Goal: Task Accomplishment & Management: Manage account settings

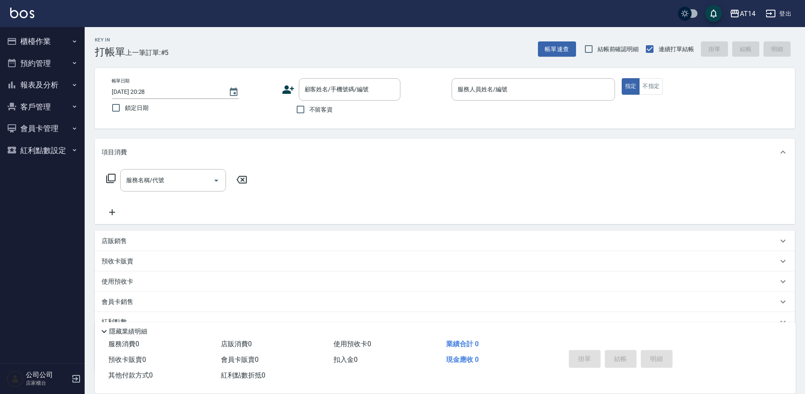
click at [49, 62] on button "預約管理" at bounding box center [42, 63] width 78 height 22
click at [332, 91] on div "顧客姓名/手機號碼/編號 顧客姓名/手機號碼/編號" at bounding box center [350, 89] width 102 height 22
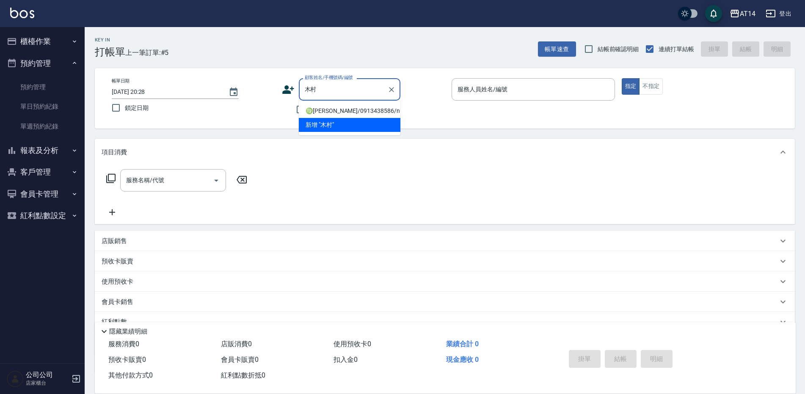
type input "木村"
type input "H"
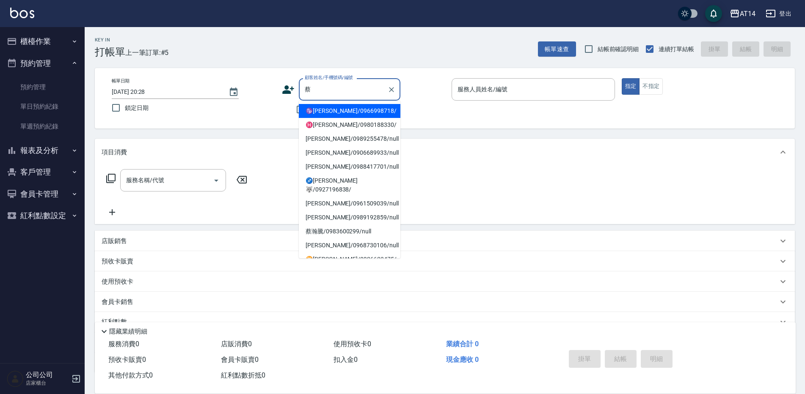
type input "蔡"
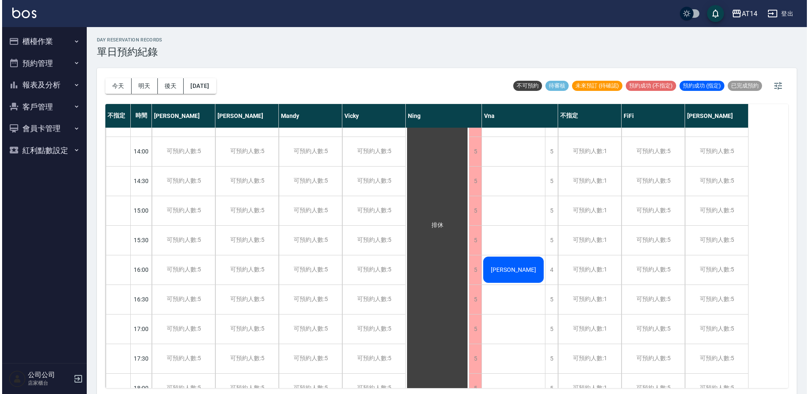
scroll to position [169, 0]
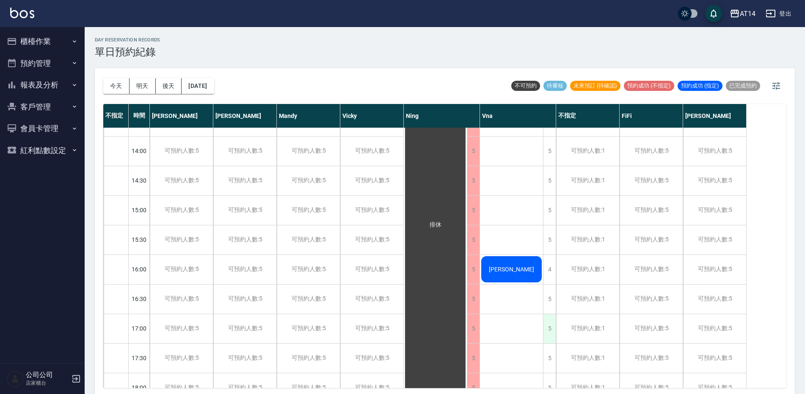
click at [549, 328] on div "5" at bounding box center [549, 328] width 13 height 29
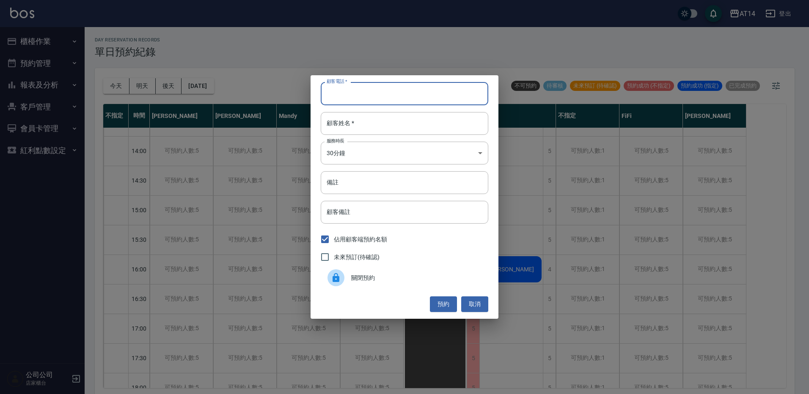
click at [361, 101] on input "顧客電話   *" at bounding box center [405, 93] width 168 height 23
type input "0913438586"
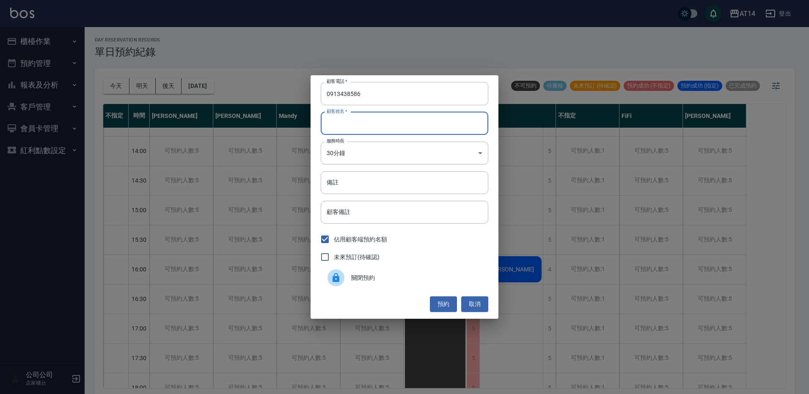
click at [387, 127] on input "顧客姓名   *" at bounding box center [405, 123] width 168 height 23
type input "A"
type input "木村"
click at [449, 306] on button "預約" at bounding box center [443, 305] width 27 height 16
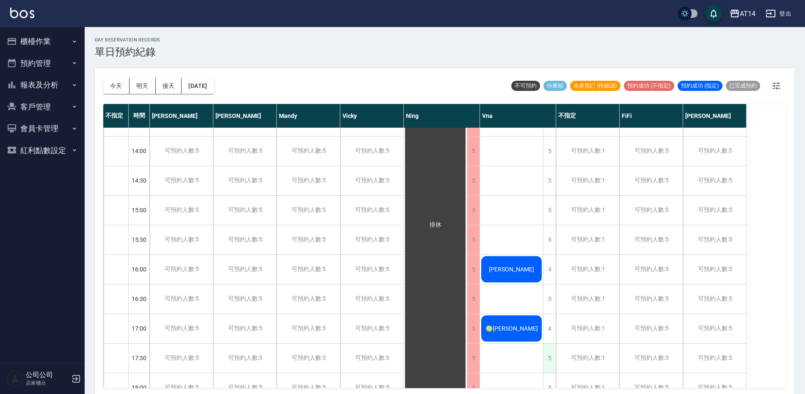
click at [549, 347] on div "5" at bounding box center [549, 358] width 13 height 29
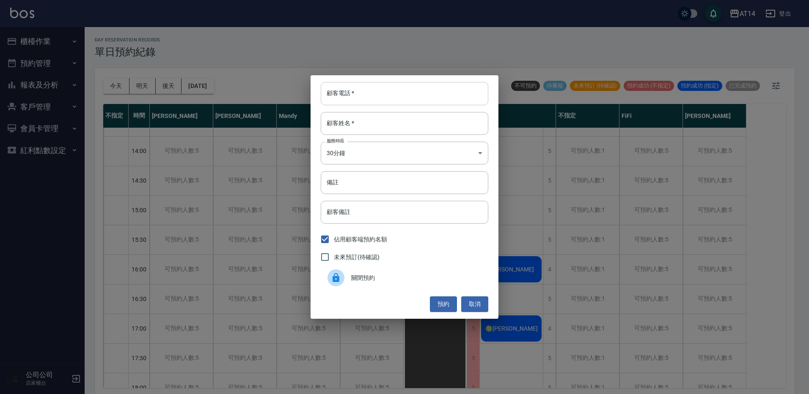
click at [352, 93] on input "顧客電話   *" at bounding box center [405, 93] width 168 height 23
type input "0927196838"
click at [454, 132] on input "顧客姓名   *" at bounding box center [405, 123] width 168 height 23
type input "H"
type input "蔡"
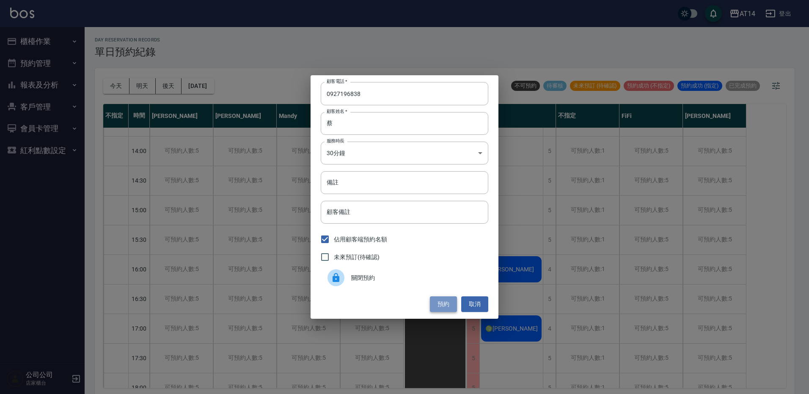
click at [450, 302] on button "預約" at bounding box center [443, 305] width 27 height 16
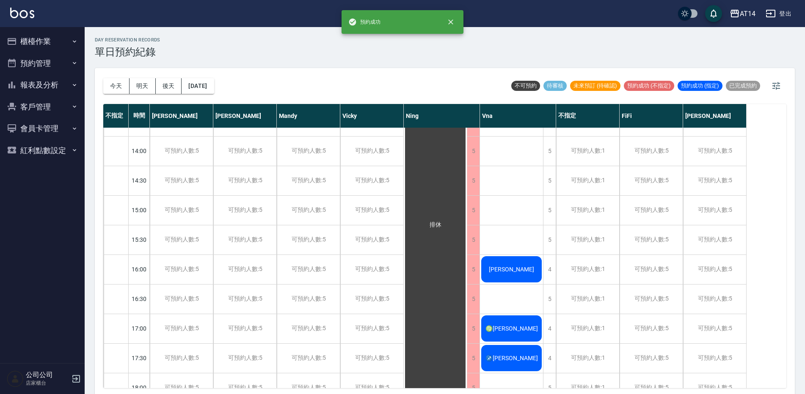
click at [500, 331] on span "♍[PERSON_NAME]" at bounding box center [511, 328] width 56 height 7
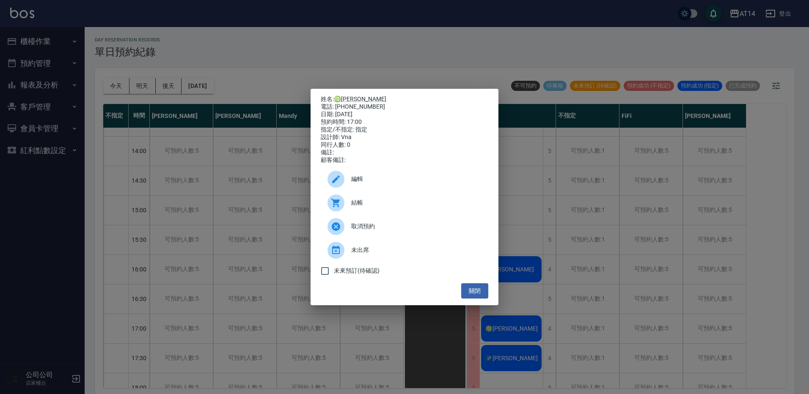
click at [338, 207] on icon at bounding box center [335, 203] width 8 height 8
click at [472, 291] on button "關閉" at bounding box center [474, 291] width 27 height 16
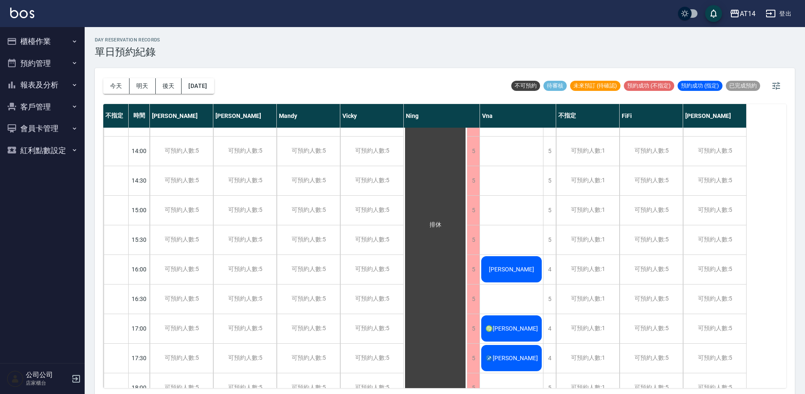
click at [516, 352] on div "♐[PERSON_NAME]" at bounding box center [511, 358] width 63 height 29
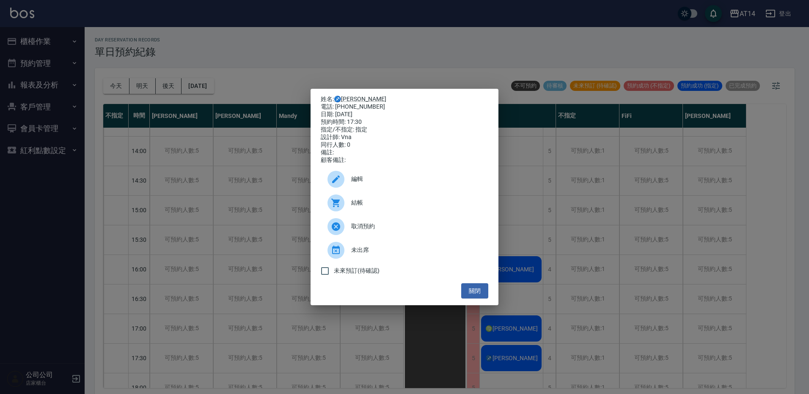
click at [384, 199] on div "結帳" at bounding box center [405, 203] width 168 height 24
click at [481, 293] on button "關閉" at bounding box center [474, 291] width 27 height 16
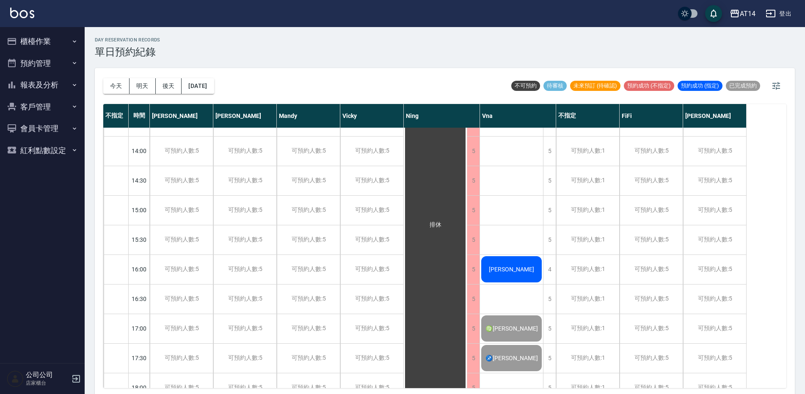
click at [501, 264] on div "[PERSON_NAME]" at bounding box center [511, 269] width 63 height 29
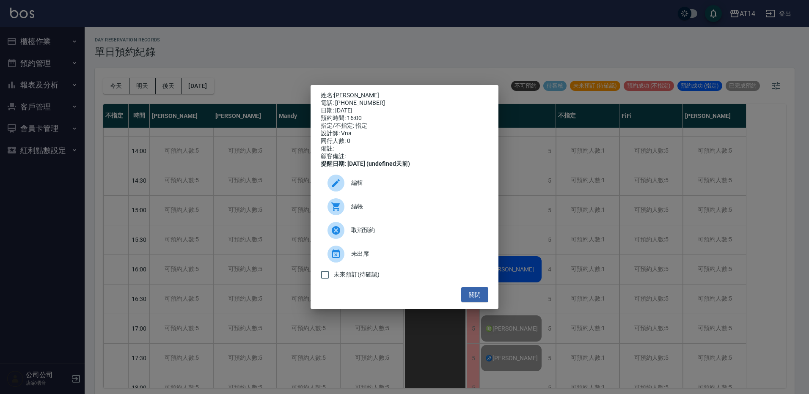
click at [358, 211] on span "結帳" at bounding box center [416, 206] width 130 height 9
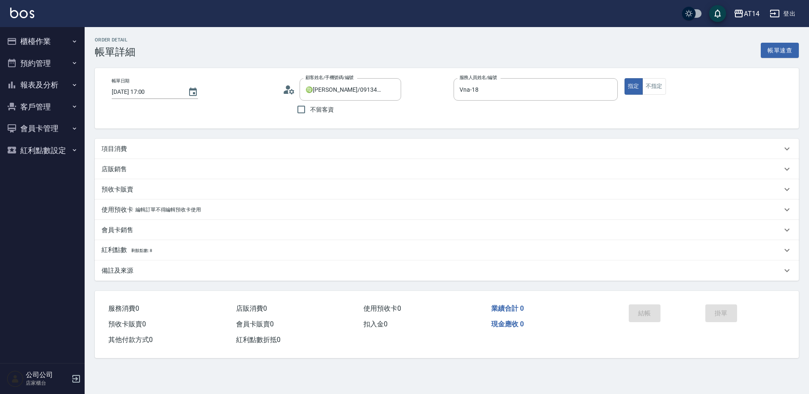
type input "♍木村拓哉/0913438586/null"
click at [178, 151] on div "項目消費" at bounding box center [442, 149] width 680 height 9
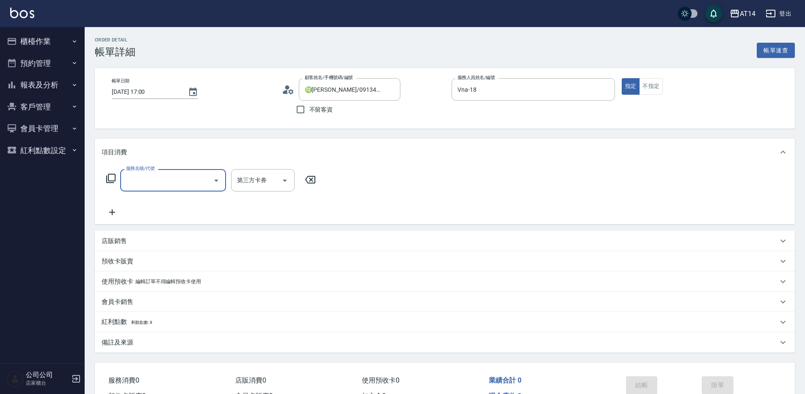
click at [189, 178] on input "服務名稱/代號" at bounding box center [166, 180] width 85 height 15
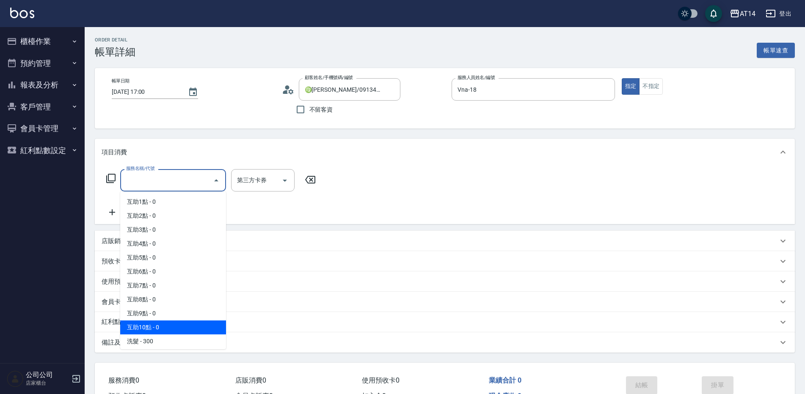
scroll to position [42, 0]
click at [183, 324] on span "剪髮 - 350" at bounding box center [173, 327] width 106 height 14
type input "1"
type input "剪髮(021)"
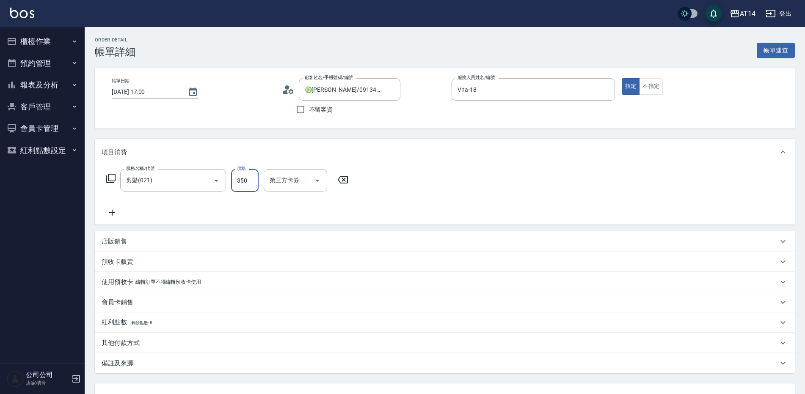
click at [243, 189] on input "350" at bounding box center [244, 180] width 27 height 23
type input "5"
type input "0"
type input "50"
click at [188, 96] on icon "Choose date, selected date is 2025-09-22" at bounding box center [193, 92] width 10 height 10
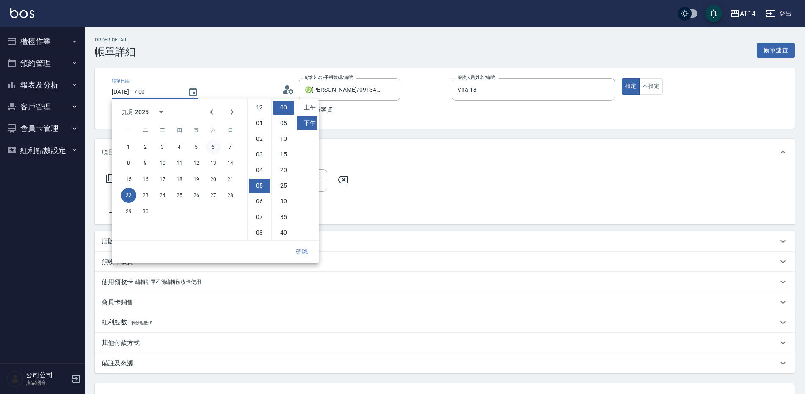
scroll to position [47, 0]
click at [143, 194] on button "23" at bounding box center [145, 195] width 15 height 15
type input "2025/09/23 17:00"
click at [302, 254] on button "確認" at bounding box center [301, 252] width 27 height 16
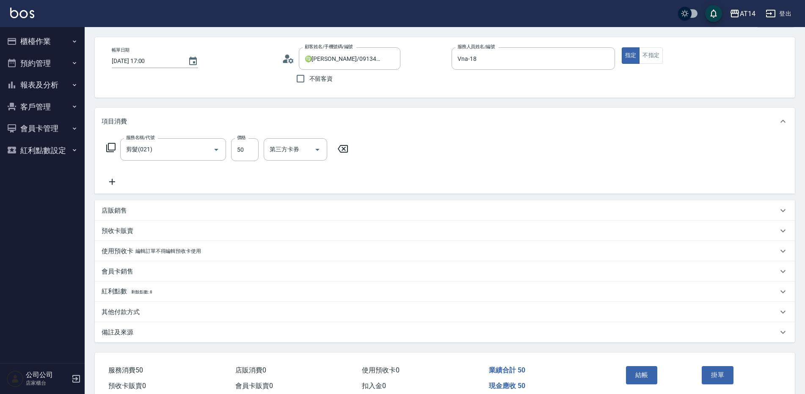
scroll to position [71, 0]
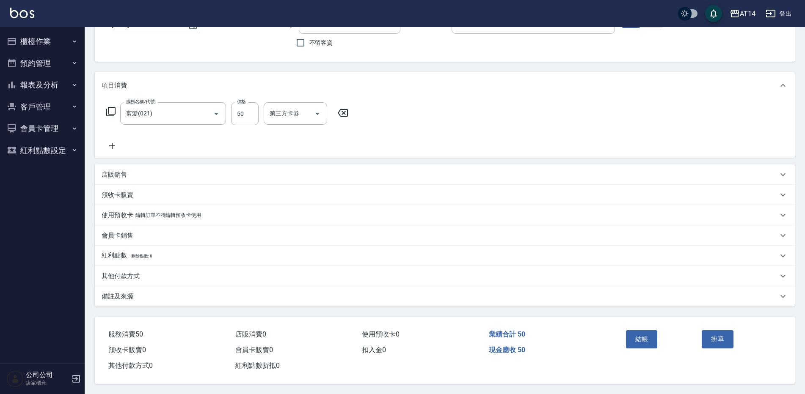
click at [170, 292] on div "備註及來源" at bounding box center [440, 296] width 676 height 9
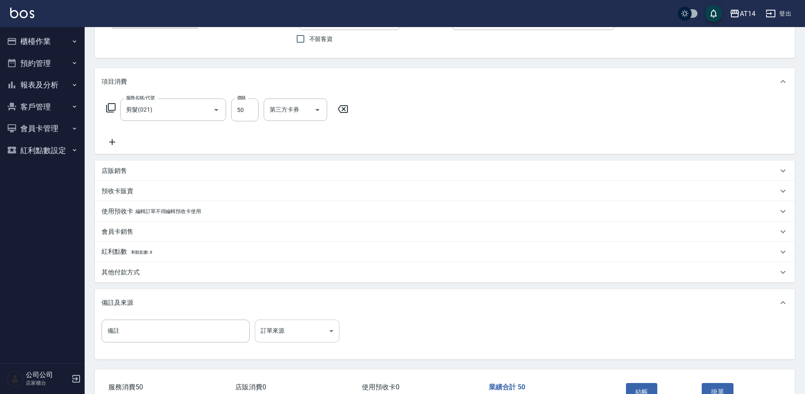
click at [288, 329] on body "AT14 登出 櫃檯作業 打帳單 帳單列表 掛單列表 現金收支登錄 材料自購登錄 每日結帳 排班表 掃碼打卡 預約管理 預約管理 單日預約紀錄 單週預約紀錄 …" at bounding box center [402, 188] width 805 height 518
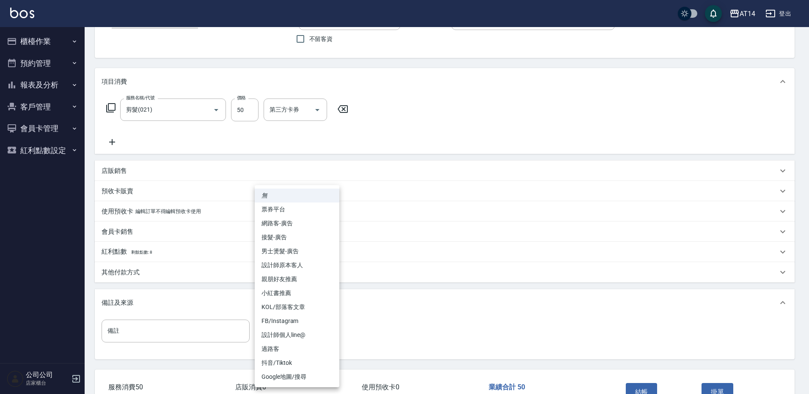
click at [300, 264] on li "設計師原本客人" at bounding box center [297, 265] width 85 height 14
type input "設計師原本客人"
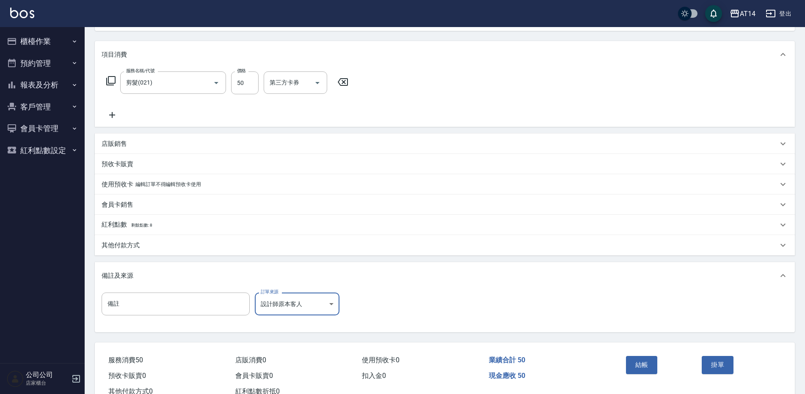
scroll to position [113, 0]
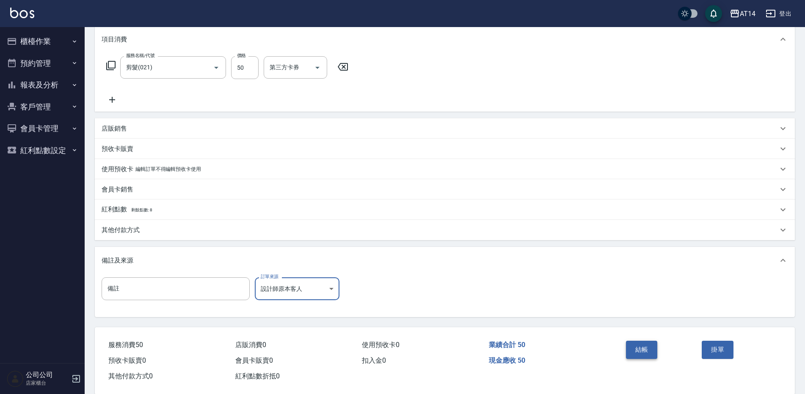
click at [631, 350] on button "結帳" at bounding box center [642, 350] width 32 height 18
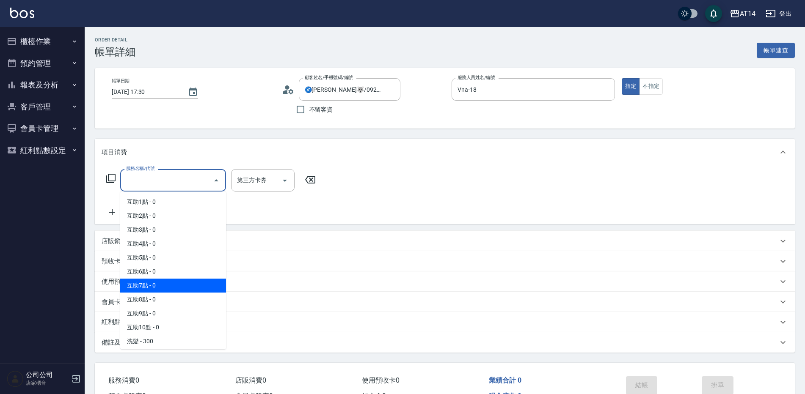
scroll to position [42, 0]
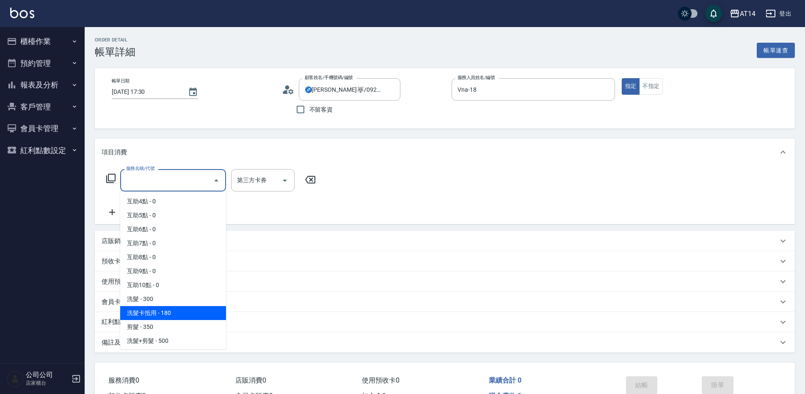
click at [189, 319] on span "洗髮卡抵用 - 180" at bounding box center [173, 313] width 106 height 14
type input "洗髮卡抵用(014)"
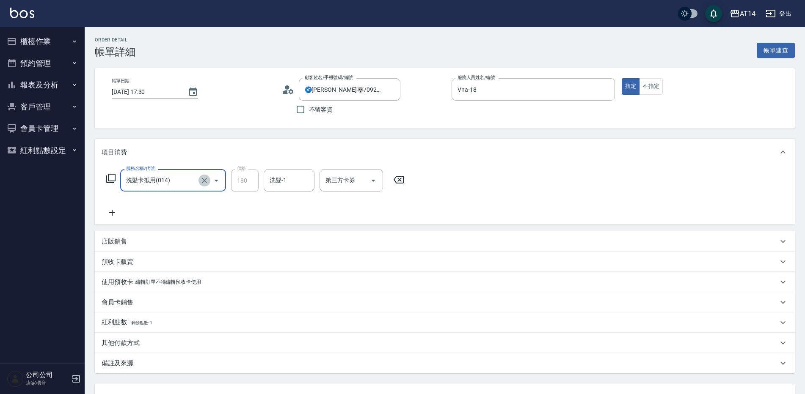
click at [203, 178] on icon "Clear" at bounding box center [204, 180] width 8 height 8
click at [162, 192] on div "服務名稱/代號" at bounding box center [173, 180] width 106 height 22
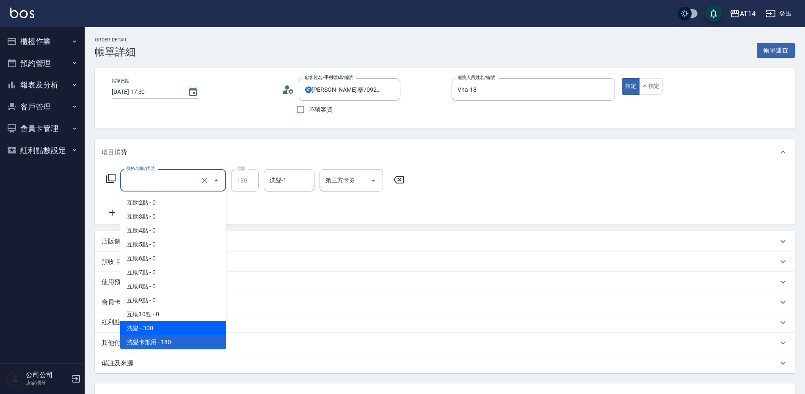
scroll to position [55, 0]
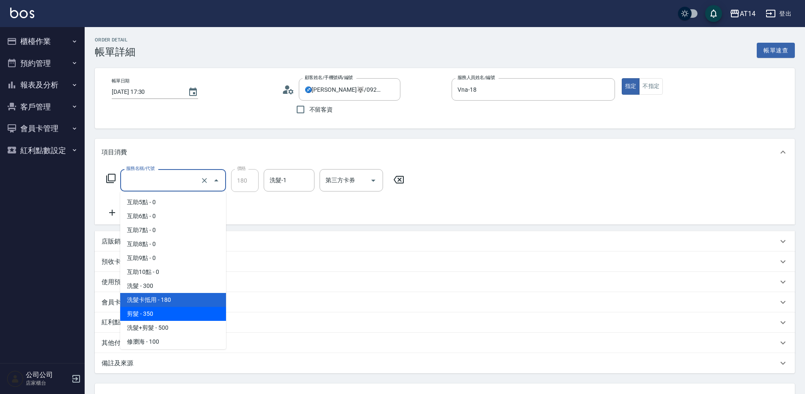
click at [179, 316] on span "剪髮 - 350" at bounding box center [173, 314] width 106 height 14
type input "剪髮(021)"
type input "1"
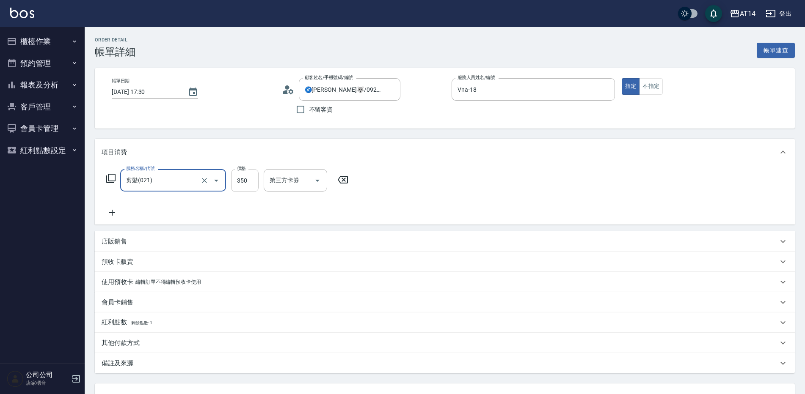
click at [240, 187] on input "350" at bounding box center [244, 180] width 27 height 23
type input "5"
type input "0"
type input "50"
click at [253, 133] on div "Order detail 帳單詳細 帳單速查 帳單日期 2025/09/22 17:30 顧客姓名/手機號碼/編號 ♐蔡🐺/0927196838/ 顧客姓名/…" at bounding box center [445, 244] width 720 height 434
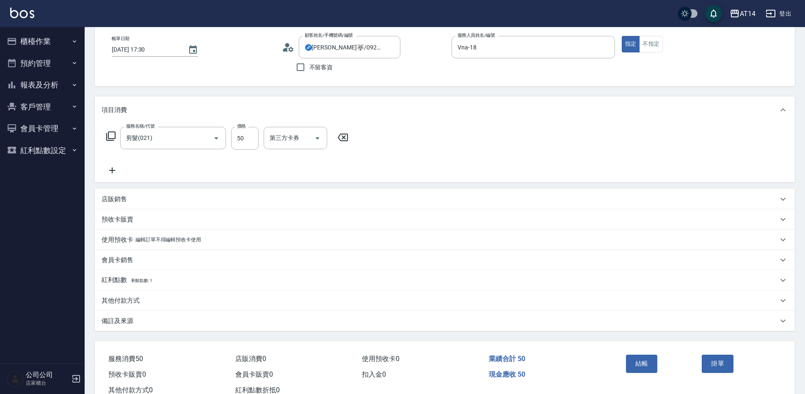
scroll to position [71, 0]
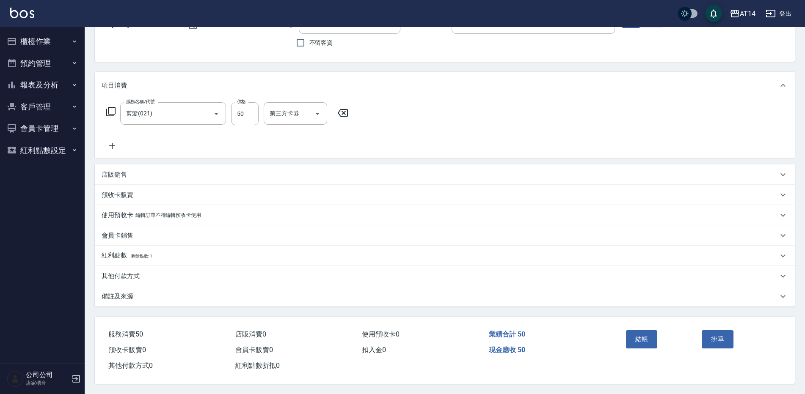
click at [206, 292] on div "備註及來源" at bounding box center [440, 296] width 676 height 9
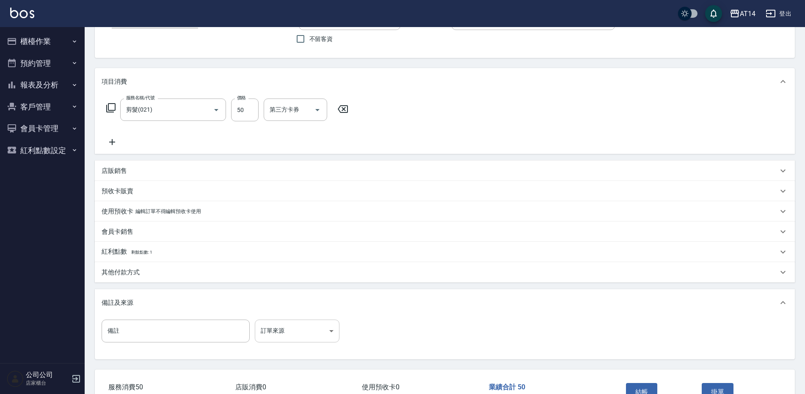
click at [294, 324] on body "AT14 登出 櫃檯作業 打帳單 帳單列表 掛單列表 現金收支登錄 材料自購登錄 每日結帳 排班表 掃碼打卡 預約管理 預約管理 單日預約紀錄 單週預約紀錄 …" at bounding box center [402, 188] width 805 height 518
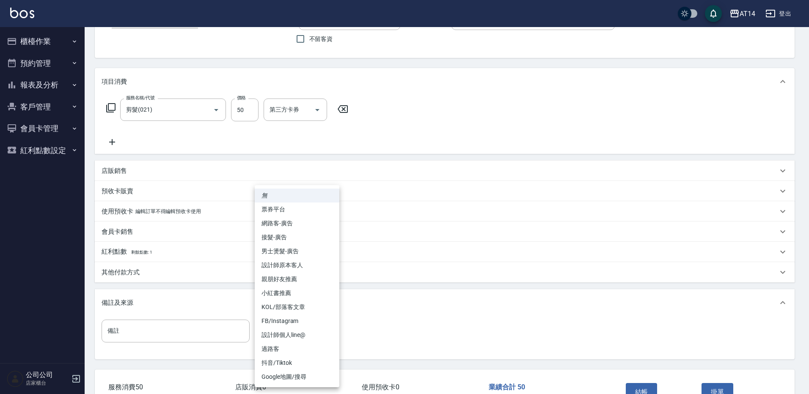
click at [295, 266] on li "設計師原本客人" at bounding box center [297, 265] width 85 height 14
type input "設計師原本客人"
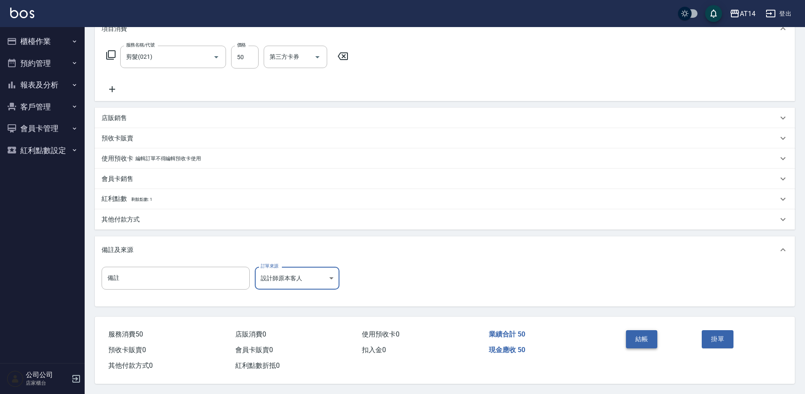
scroll to position [127, 0]
click at [631, 338] on button "結帳" at bounding box center [642, 339] width 32 height 18
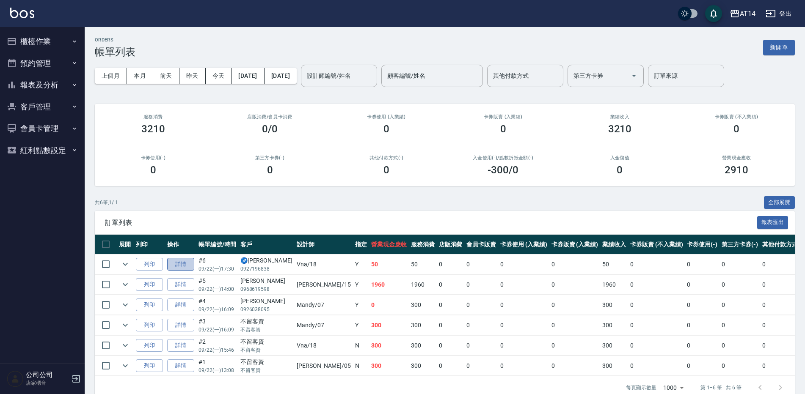
click at [182, 263] on link "詳情" at bounding box center [180, 264] width 27 height 13
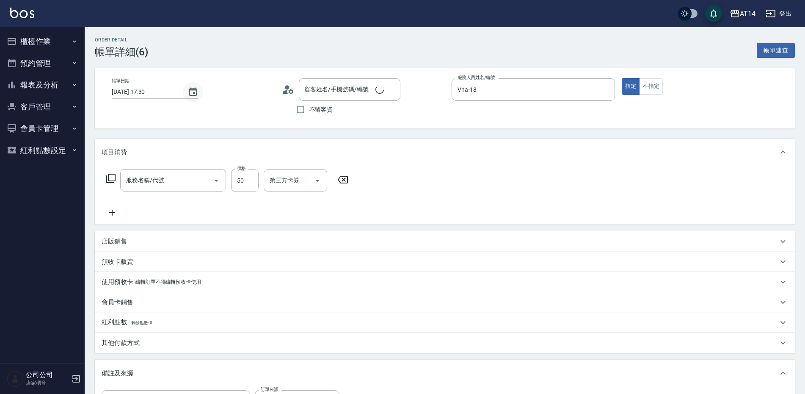
type input "2025/09/22 17:30"
type input "Vna-18"
click at [196, 93] on button "Choose date, selected date is 2025-09-22" at bounding box center [193, 92] width 20 height 20
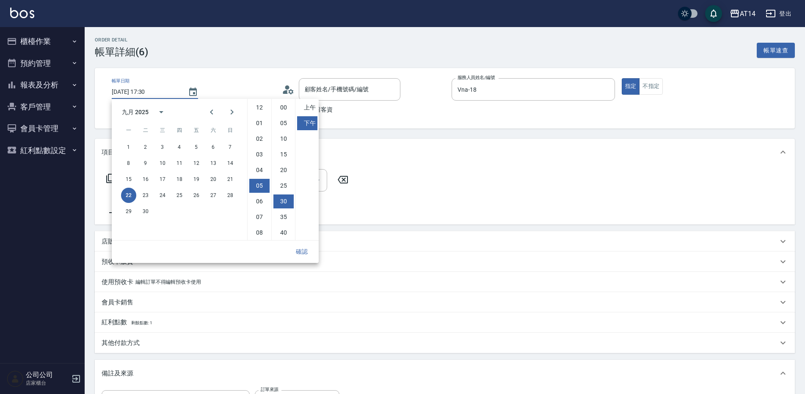
type input "♐蔡🐺/0927196838/"
type input "剪髮(021)"
click at [144, 197] on button "23" at bounding box center [145, 195] width 15 height 15
type input "2025/09/23 17:30"
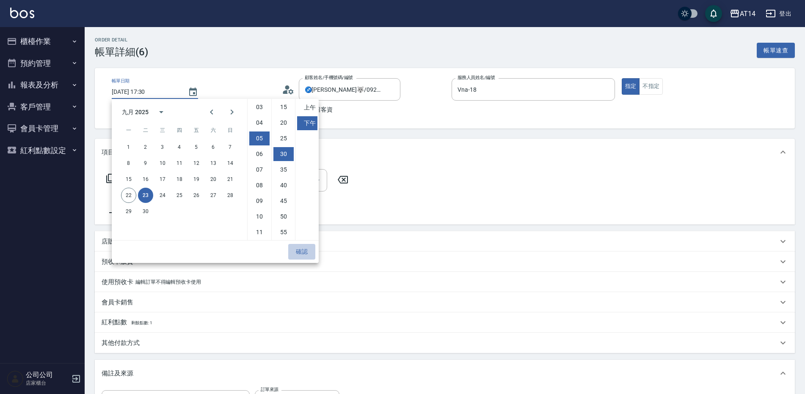
click at [308, 253] on button "確認" at bounding box center [301, 252] width 27 height 16
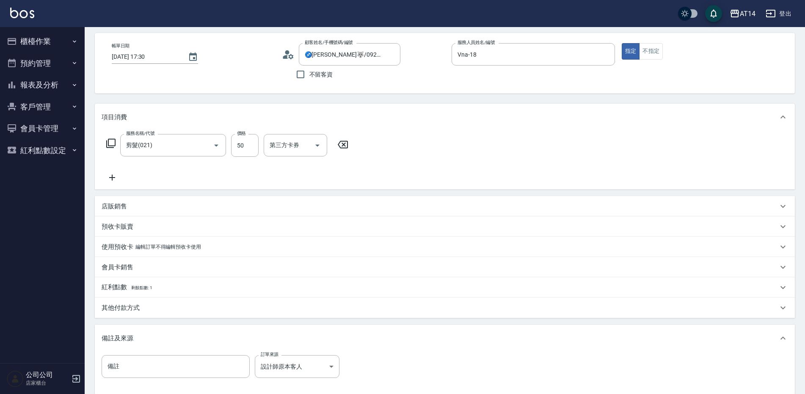
scroll to position [127, 0]
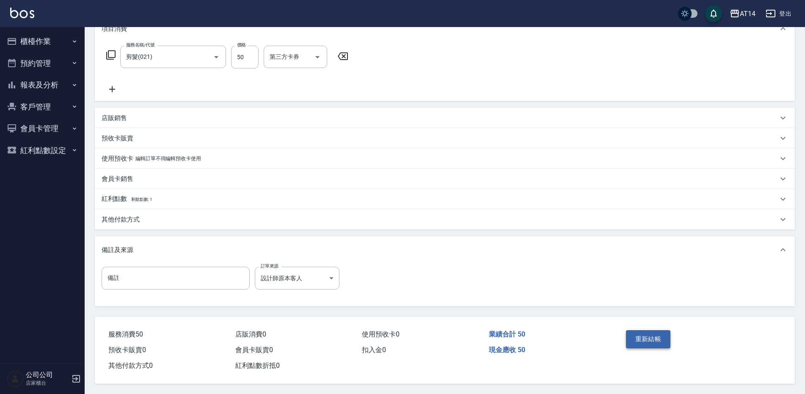
click at [654, 332] on button "重新結帳" at bounding box center [648, 339] width 45 height 18
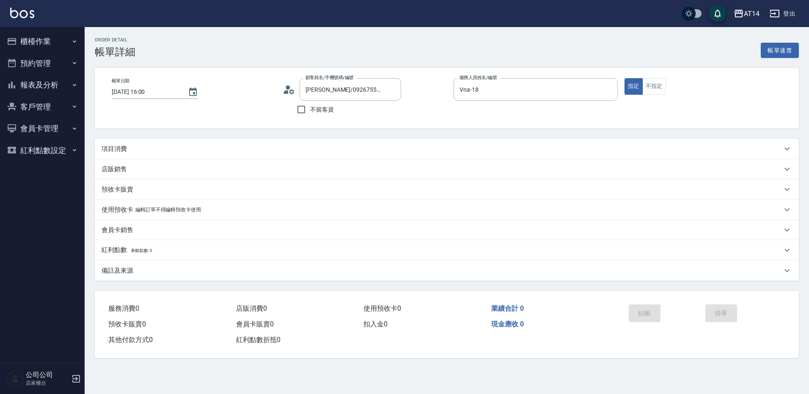
click at [180, 149] on div "項目消費" at bounding box center [442, 149] width 680 height 9
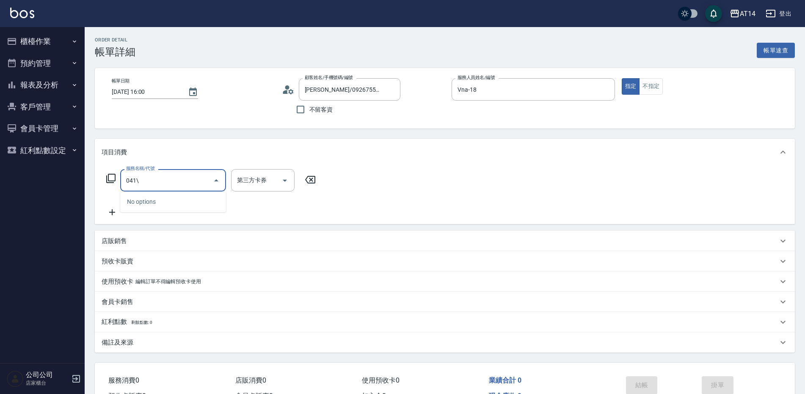
type input "041"
type input "3"
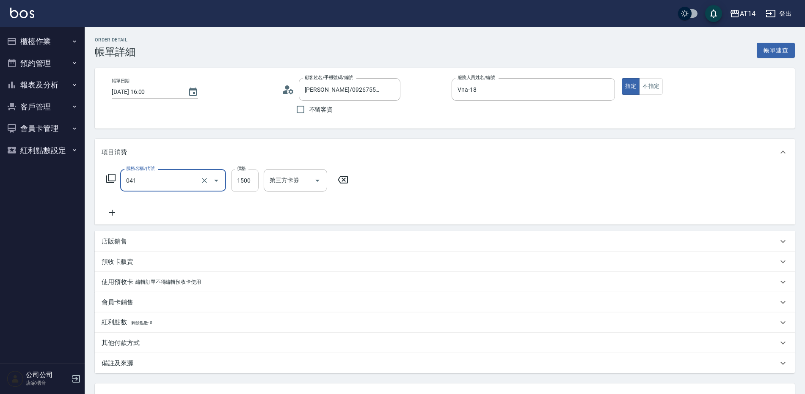
type input "染髮(041)"
click at [244, 182] on input "1500" at bounding box center [244, 180] width 27 height 23
type input "23"
type input "0"
type input "230"
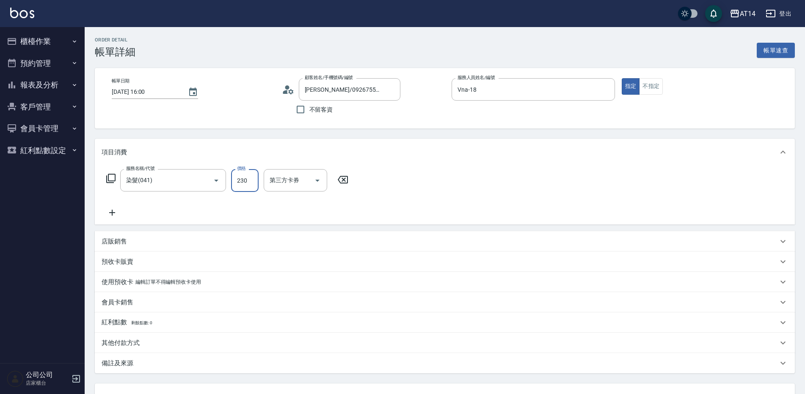
type input "5"
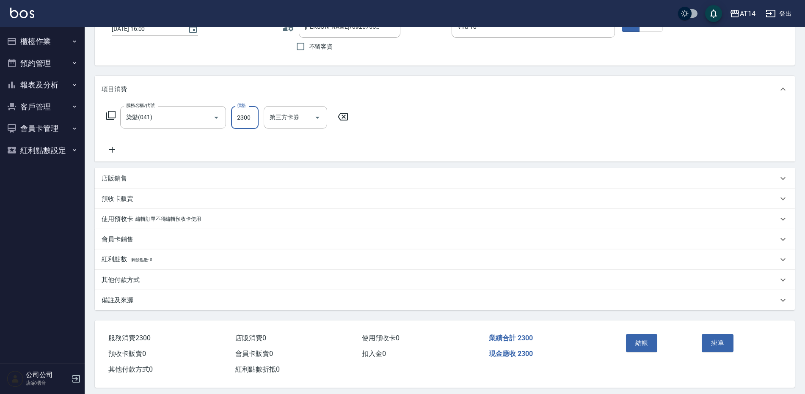
scroll to position [71, 0]
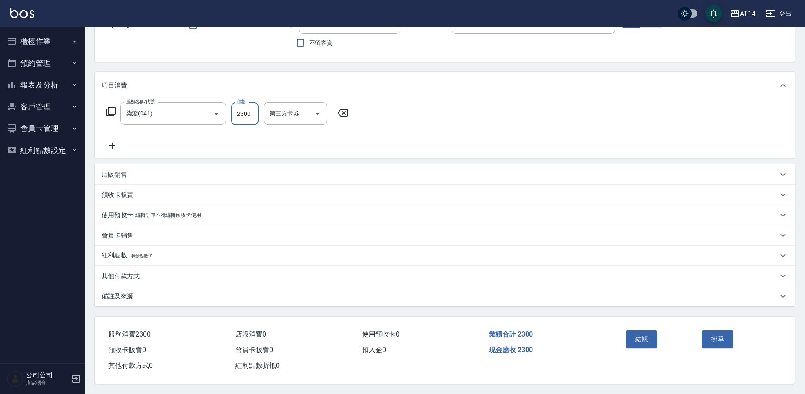
type input "2300"
click at [193, 293] on div "備註及來源" at bounding box center [440, 296] width 676 height 9
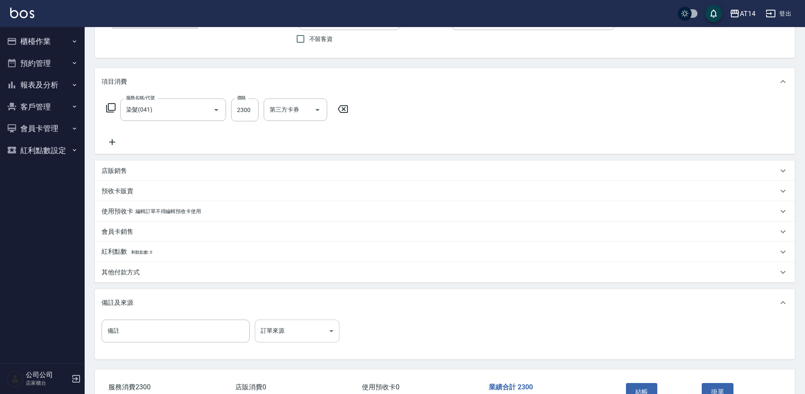
click at [298, 324] on body "AT14 登出 櫃檯作業 打帳單 帳單列表 掛單列表 現金收支登錄 材料自購登錄 每日結帳 排班表 掃碼打卡 預約管理 預約管理 單日預約紀錄 單週預約紀錄 …" at bounding box center [402, 188] width 805 height 518
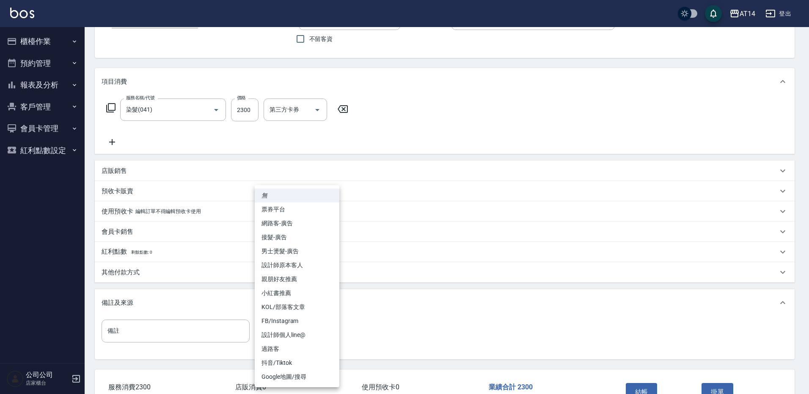
click at [299, 263] on li "設計師原本客人" at bounding box center [297, 265] width 85 height 14
click at [313, 330] on body "AT14 登出 櫃檯作業 打帳單 帳單列表 掛單列表 現金收支登錄 材料自購登錄 每日結帳 排班表 掃碼打卡 預約管理 預約管理 單日預約紀錄 單週預約紀錄 …" at bounding box center [402, 188] width 805 height 518
click at [295, 228] on li "網路客-廣告" at bounding box center [297, 224] width 85 height 14
type input "網路客-廣告"
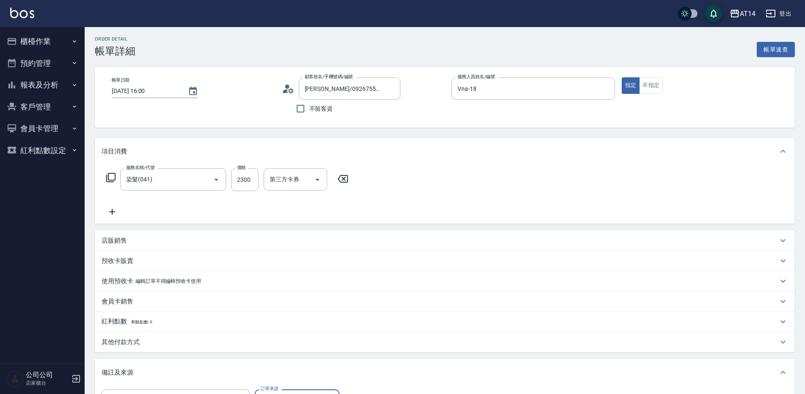
scroll to position [0, 0]
click at [290, 91] on icon at bounding box center [290, 91] width 5 height 5
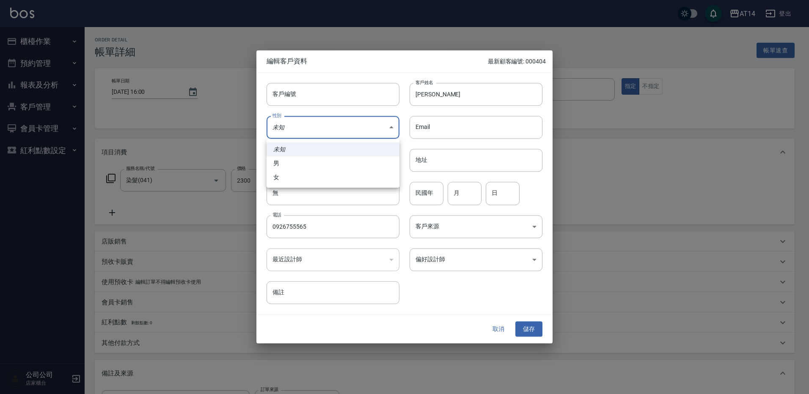
click at [317, 134] on body "AT14 登出 櫃檯作業 打帳單 帳單列表 掛單列表 現金收支登錄 材料自購登錄 每日結帳 排班表 掃碼打卡 預約管理 預約管理 單日預約紀錄 單週預約紀錄 …" at bounding box center [404, 259] width 809 height 518
click at [310, 171] on li "女" at bounding box center [332, 177] width 133 height 14
type input "[DEMOGRAPHIC_DATA]"
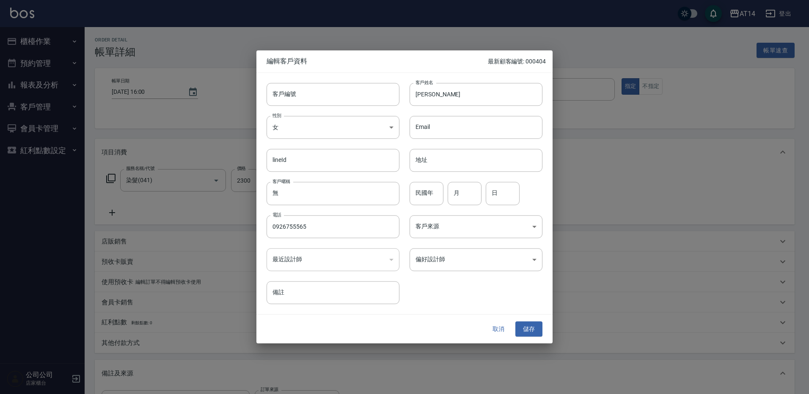
click at [446, 194] on div "民國年 民國年 月 月 日 日" at bounding box center [470, 188] width 143 height 33
click at [457, 191] on input "月" at bounding box center [465, 193] width 34 height 23
type input "9"
type input "26"
click at [459, 220] on body "AT14 登出 櫃檯作業 打帳單 帳單列表 掛單列表 現金收支登錄 材料自購登錄 每日結帳 排班表 掃碼打卡 預約管理 預約管理 單日預約紀錄 單週預約紀錄 …" at bounding box center [404, 259] width 809 height 518
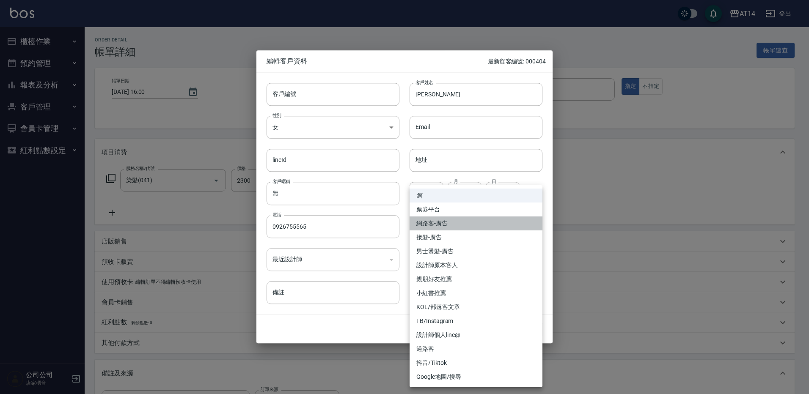
click at [459, 221] on li "網路客-廣告" at bounding box center [475, 224] width 133 height 14
type input "網路客-廣告"
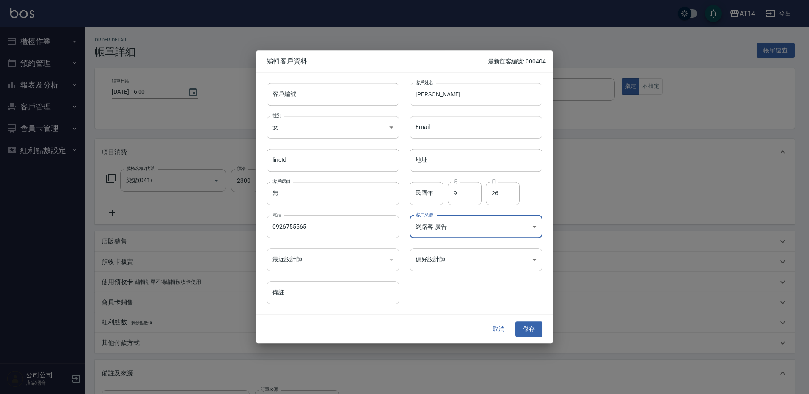
click at [412, 97] on input "[PERSON_NAME]" at bounding box center [475, 94] width 133 height 23
paste input "♎"
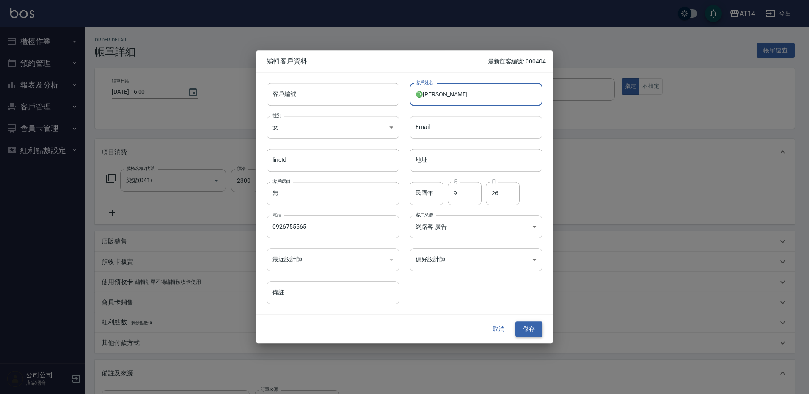
type input "♎[PERSON_NAME]"
click at [531, 332] on button "儲存" at bounding box center [528, 329] width 27 height 16
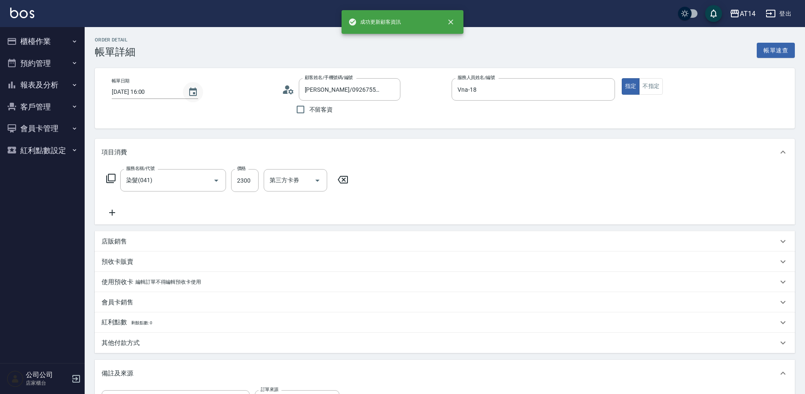
type input "♎[PERSON_NAME]/0926755565/"
click at [193, 94] on icon "Choose date, selected date is 2025-09-22" at bounding box center [193, 92] width 10 height 10
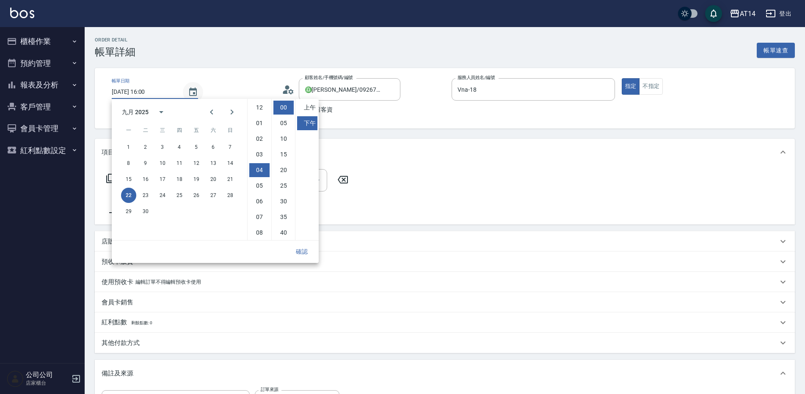
scroll to position [47, 0]
click at [148, 194] on button "23" at bounding box center [145, 195] width 15 height 15
type input "[DATE] 16:00"
click at [302, 254] on button "確認" at bounding box center [301, 252] width 27 height 16
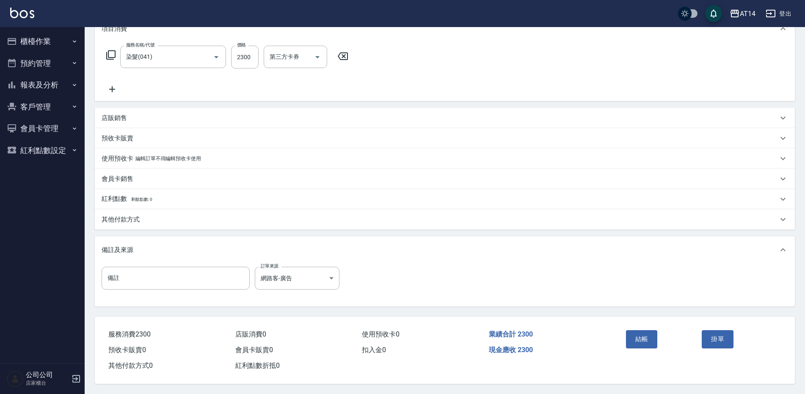
scroll to position [127, 0]
click at [644, 332] on button "結帳" at bounding box center [642, 339] width 32 height 18
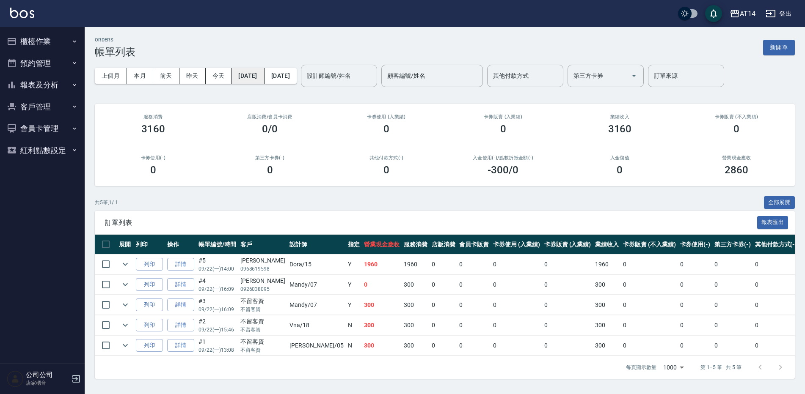
click at [261, 74] on button "[DATE]" at bounding box center [247, 76] width 33 height 16
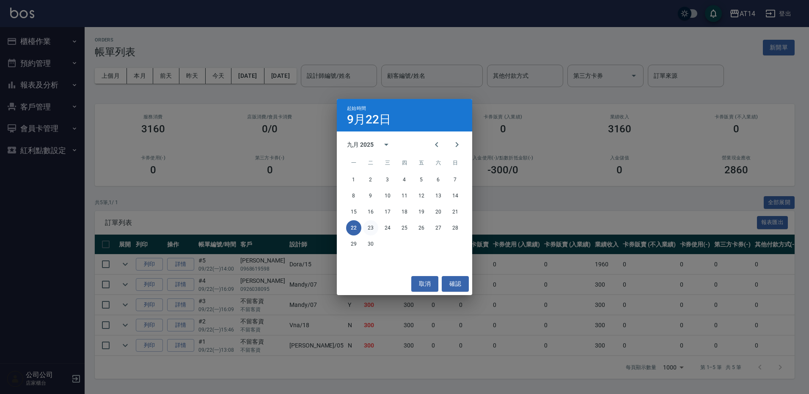
click at [367, 225] on button "23" at bounding box center [370, 227] width 15 height 15
